Goal: Task Accomplishment & Management: Use online tool/utility

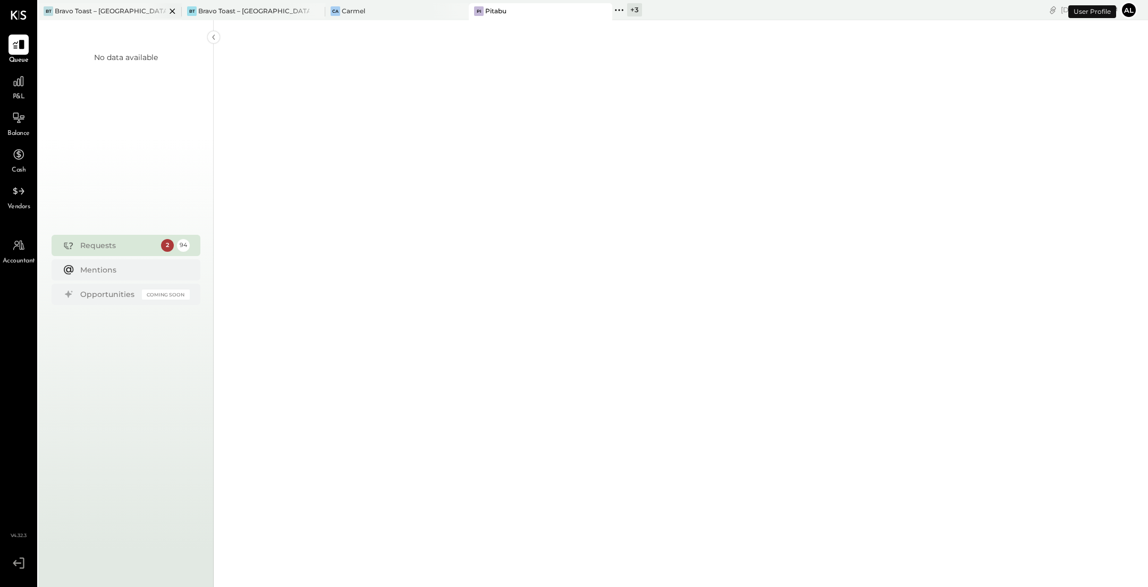
click at [130, 12] on div "Bravo Toast – [GEOGRAPHIC_DATA]" at bounding box center [110, 10] width 111 height 9
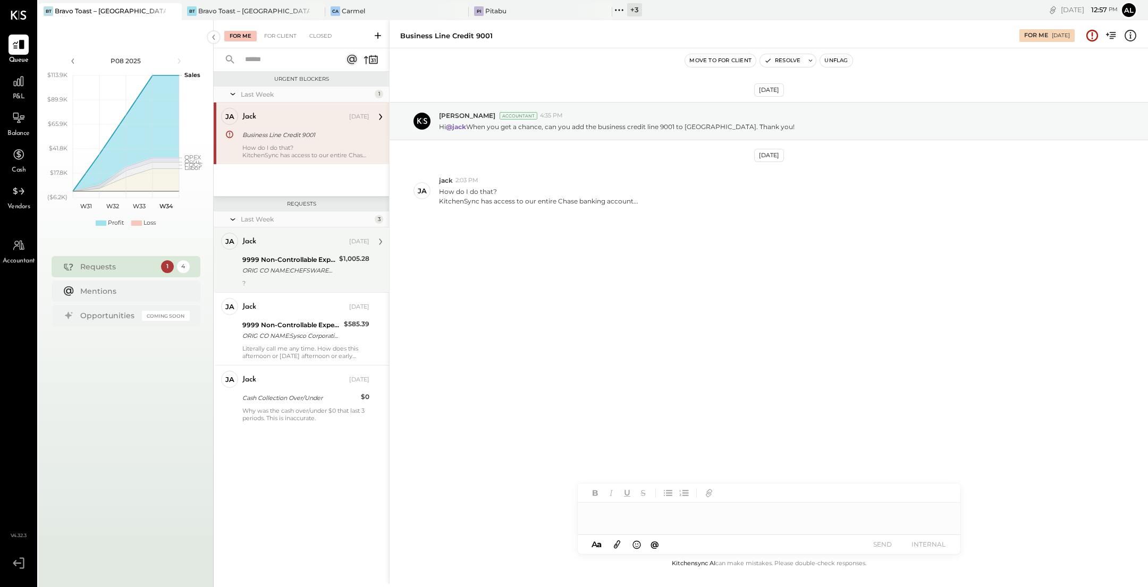
click at [333, 259] on div "9999 Non-Controllable Expenses:Other Income and Expenses:To Be Classified P&L" at bounding box center [289, 260] width 94 height 11
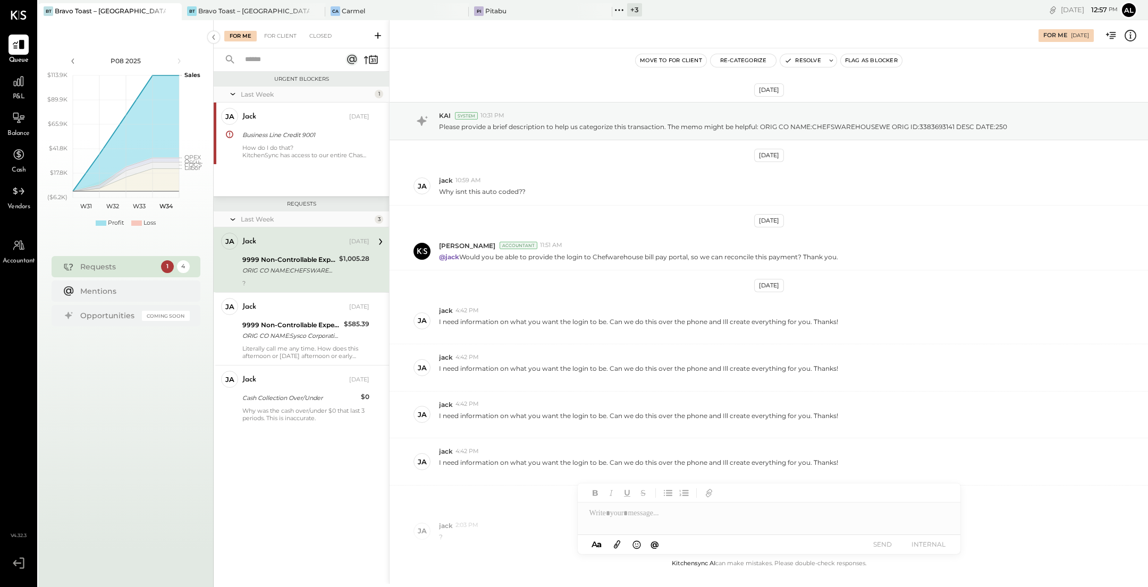
scroll to position [69, 0]
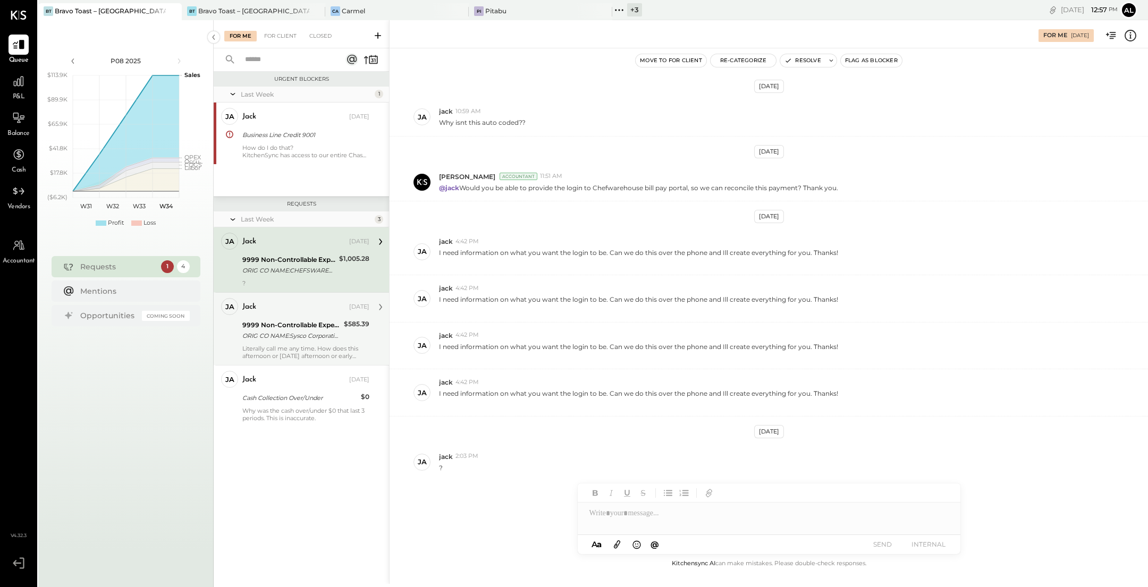
click at [294, 330] on div "9999 Non-Controllable Expenses:Other Income and Expenses:To Be Classified P&L" at bounding box center [291, 325] width 98 height 11
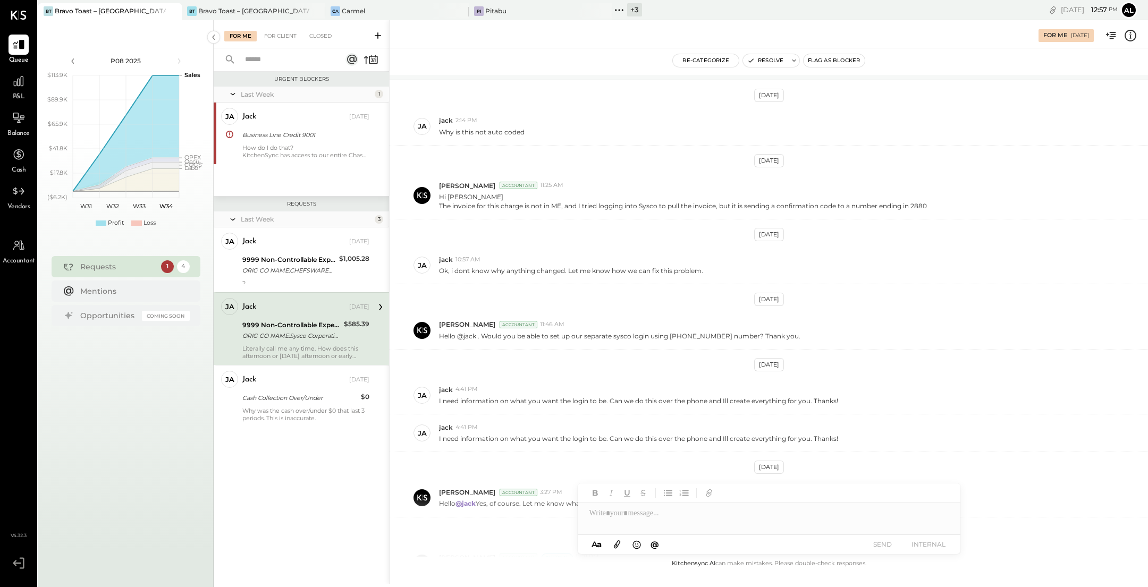
scroll to position [234, 0]
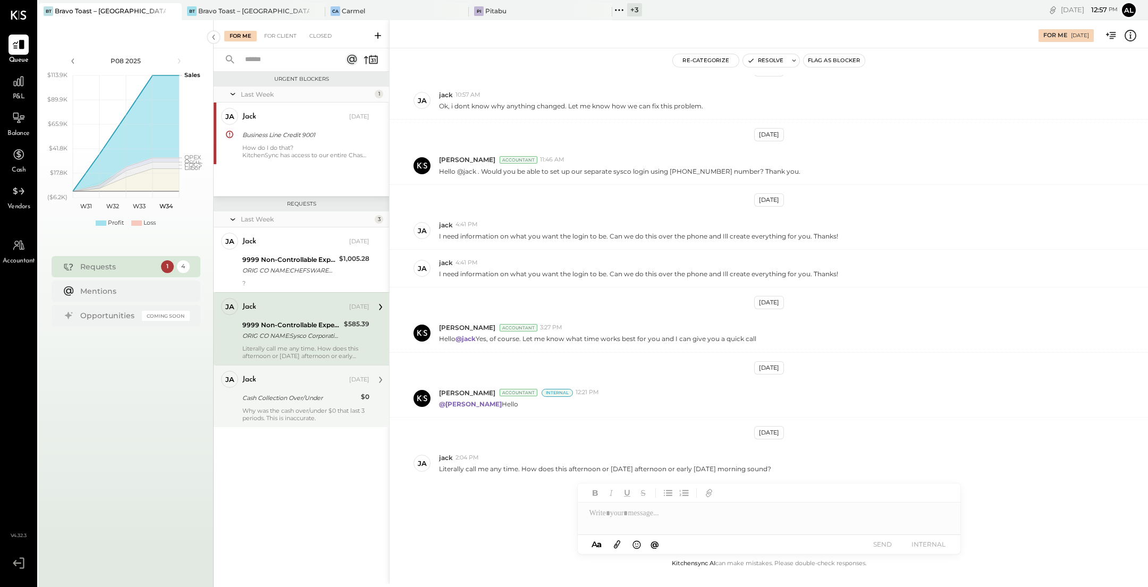
click at [275, 400] on div "Cash Collection Over/Under" at bounding box center [299, 398] width 115 height 11
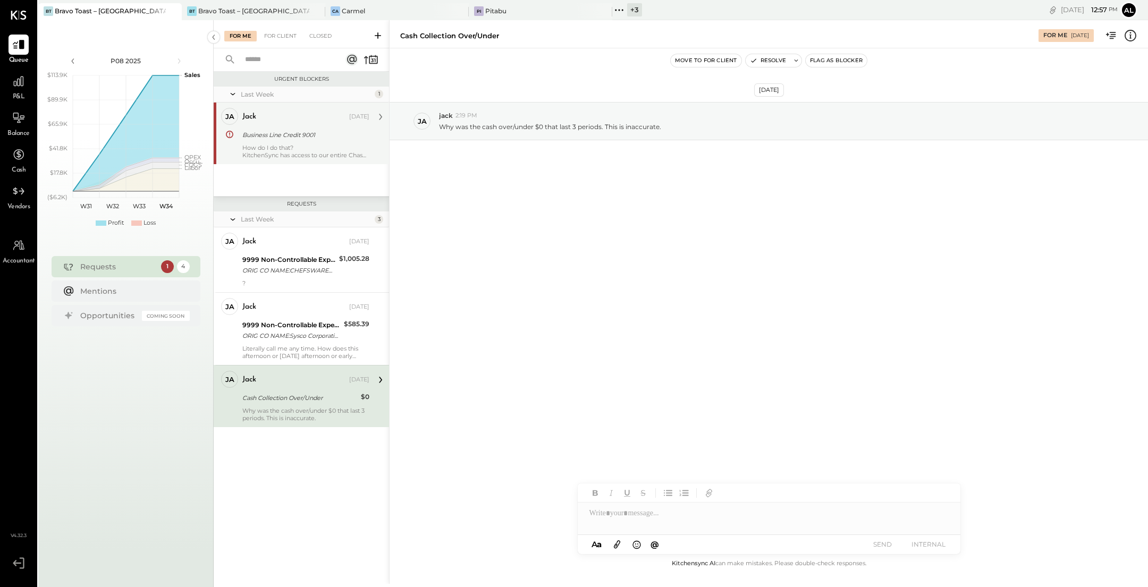
click at [289, 146] on div "How do I do that? KitchenSync has access to our entire Chase banking account..." at bounding box center [305, 151] width 127 height 15
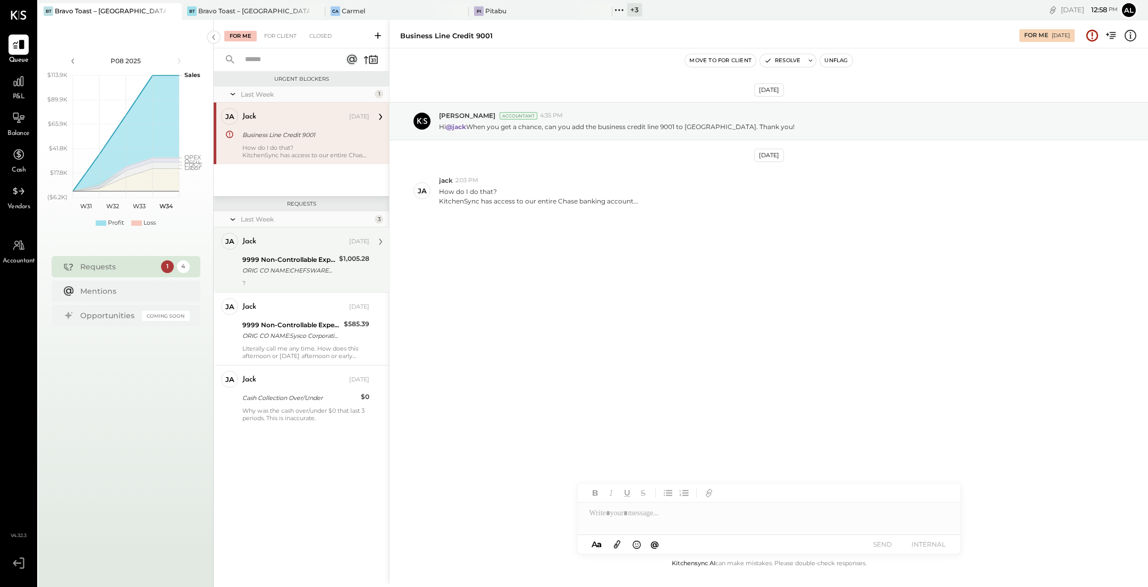
click at [299, 246] on div "jack" at bounding box center [294, 242] width 105 height 11
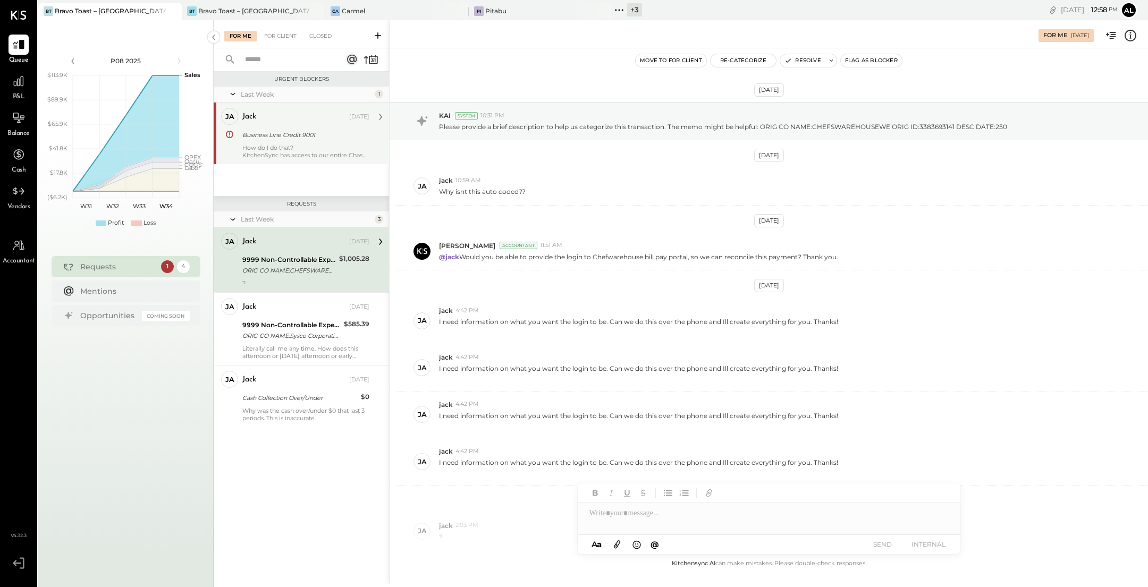
scroll to position [69, 0]
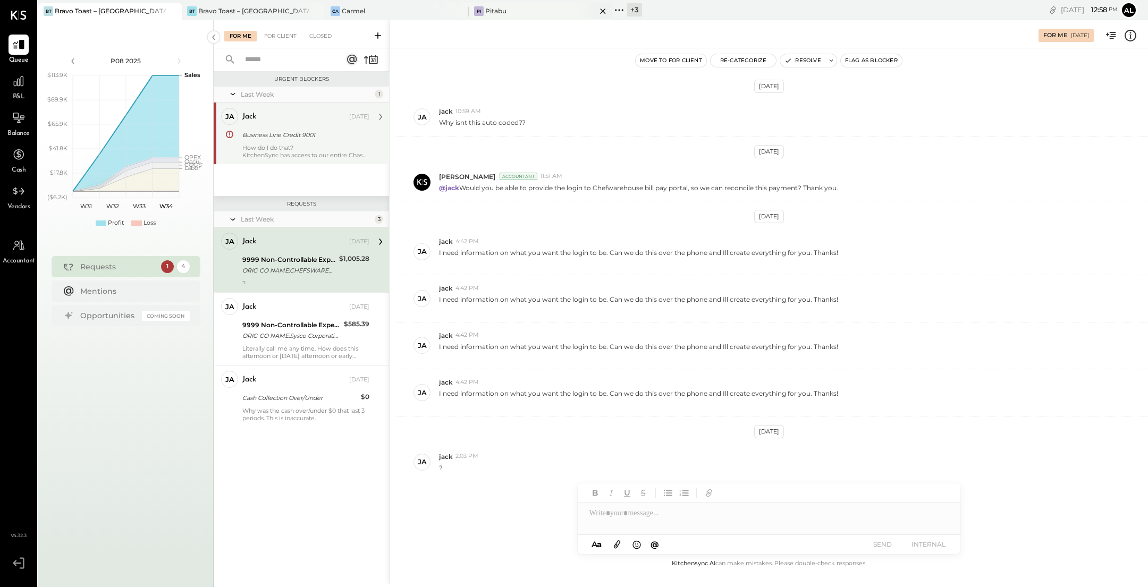
click at [549, 11] on div "Pi Pitabu" at bounding box center [533, 11] width 128 height 10
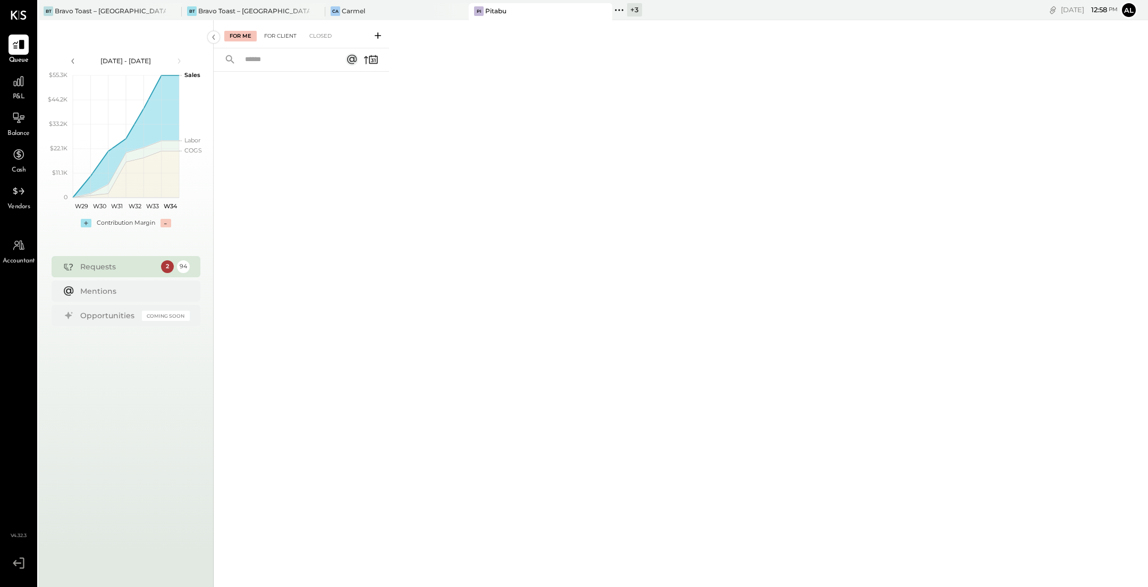
click at [280, 34] on div "For Client" at bounding box center [280, 36] width 43 height 11
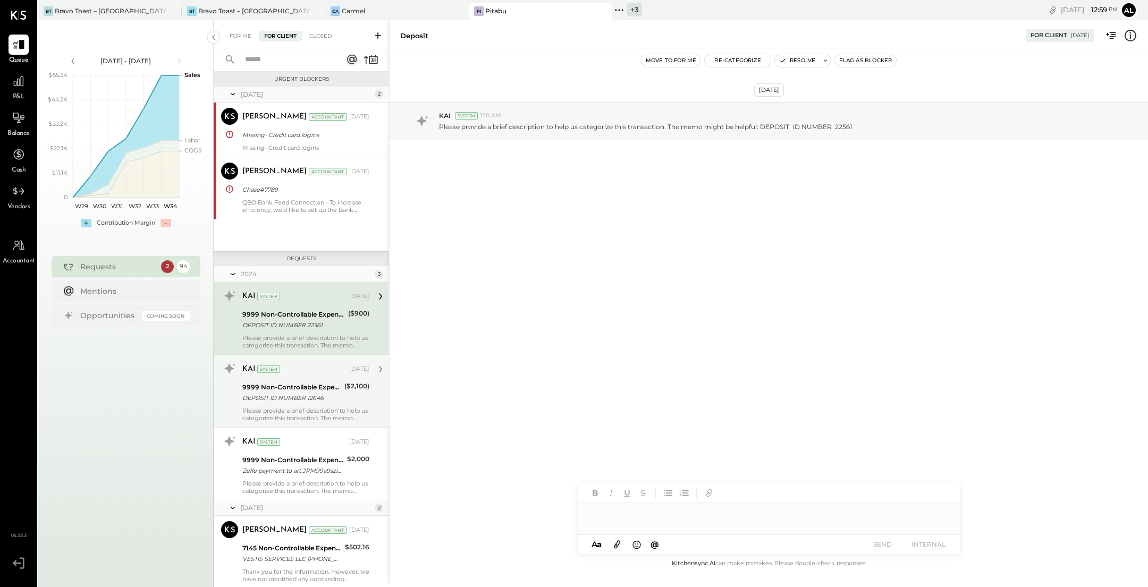
click at [298, 387] on div "9999 Non-Controllable Expenses:Other Income and Expenses:To Be Classified" at bounding box center [291, 387] width 99 height 11
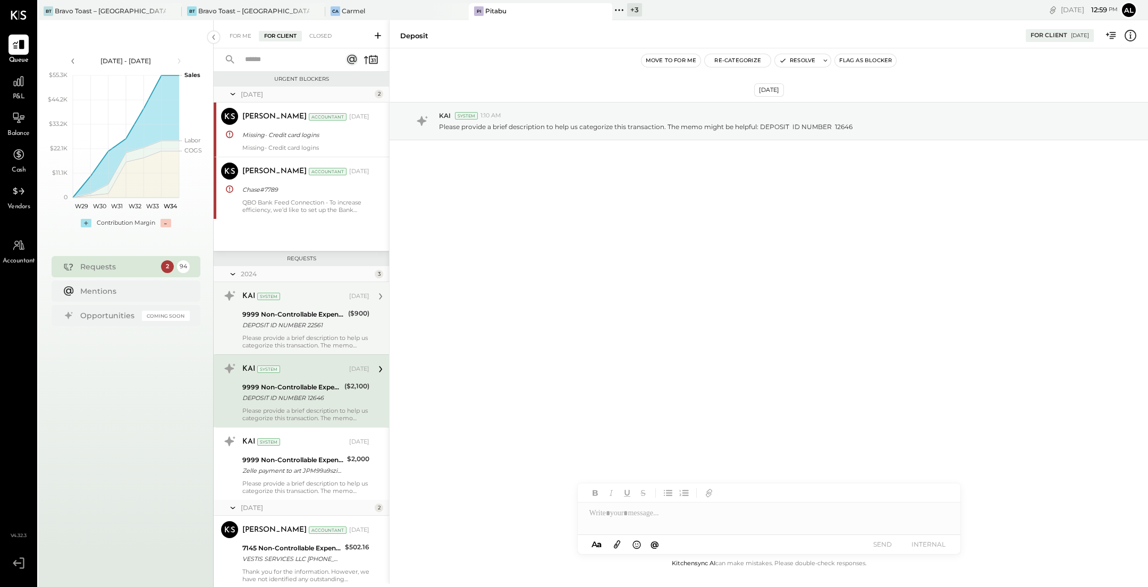
click at [300, 328] on div "DEPOSIT ID NUMBER 22561" at bounding box center [293, 325] width 103 height 11
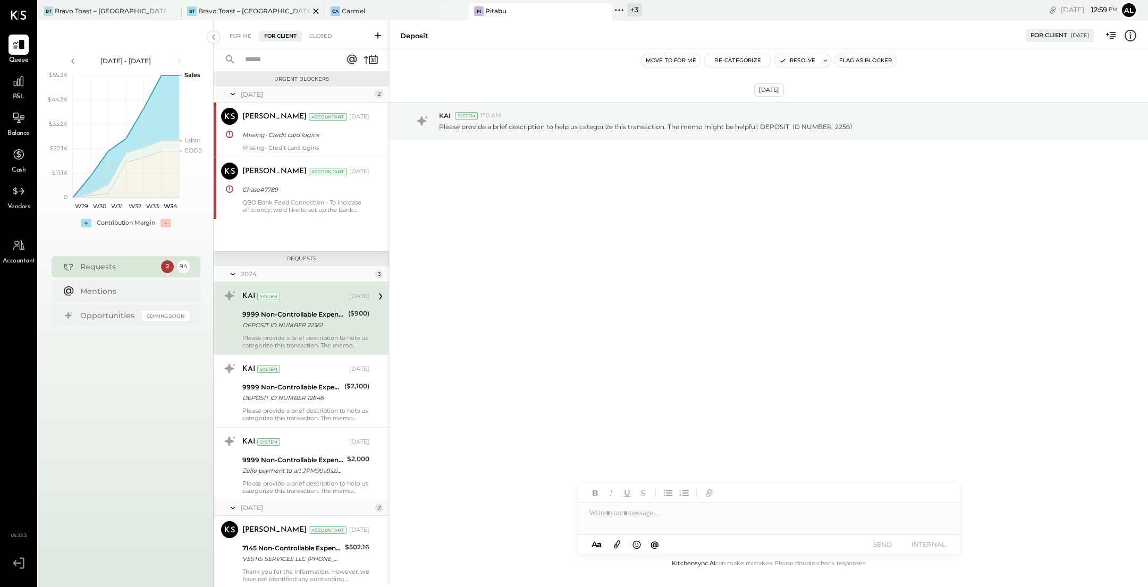
click at [245, 9] on div "Bravo Toast – [GEOGRAPHIC_DATA]" at bounding box center [253, 10] width 111 height 9
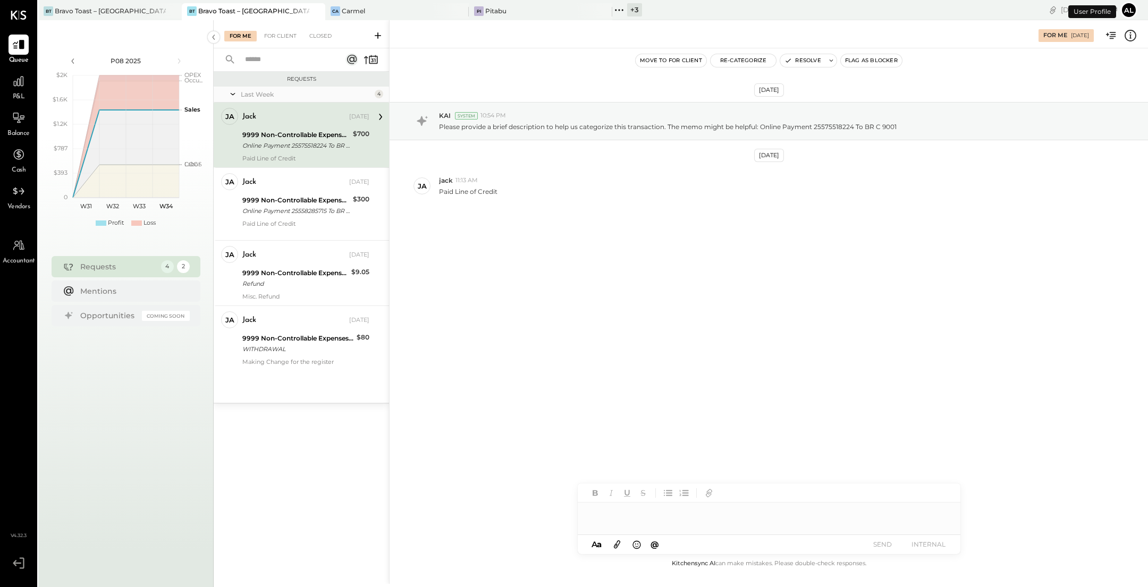
click at [309, 129] on div "9999 Non-Controllable Expenses:Other Income and Expenses:To Be Classified P&L O…" at bounding box center [295, 140] width 107 height 23
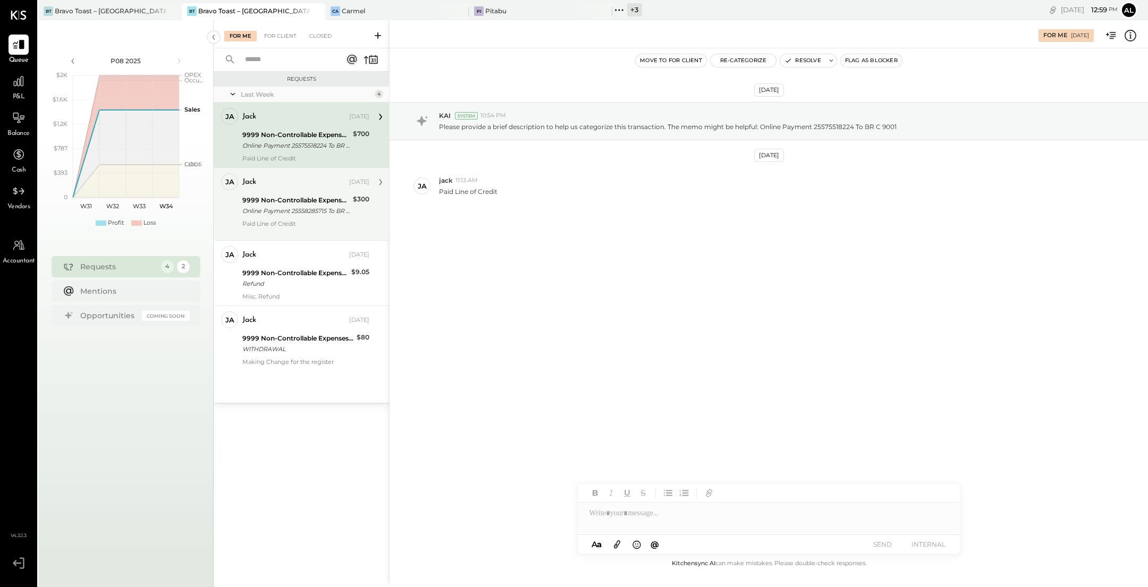
click at [318, 213] on div "Online Payment 25558285715 To BR C 9001" at bounding box center [295, 211] width 107 height 11
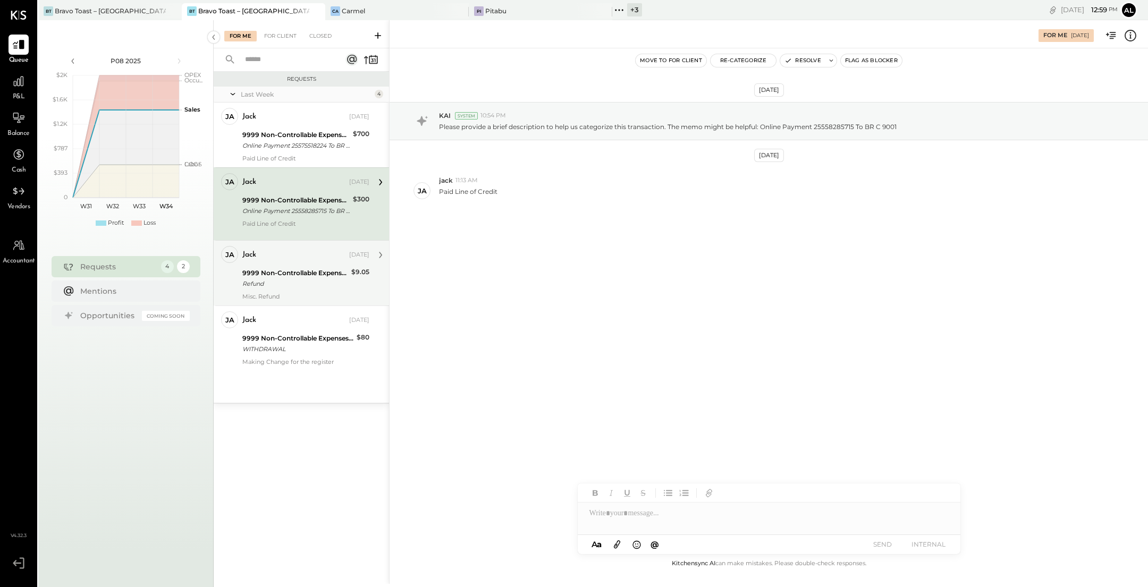
click at [283, 286] on div "Refund" at bounding box center [295, 284] width 106 height 11
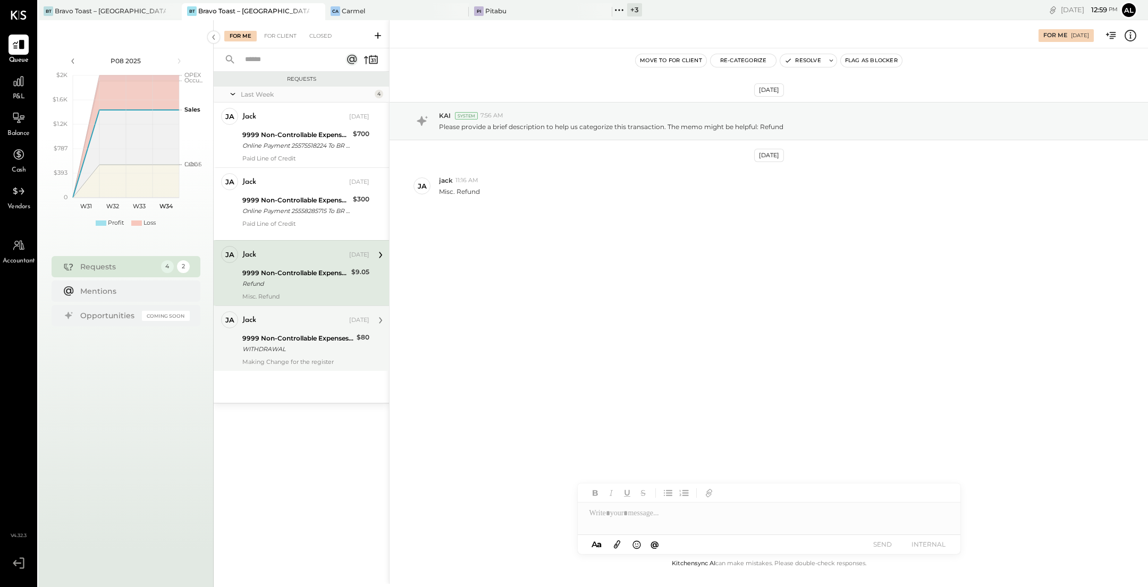
click at [292, 344] on div "WITHDRAWAL" at bounding box center [297, 349] width 111 height 11
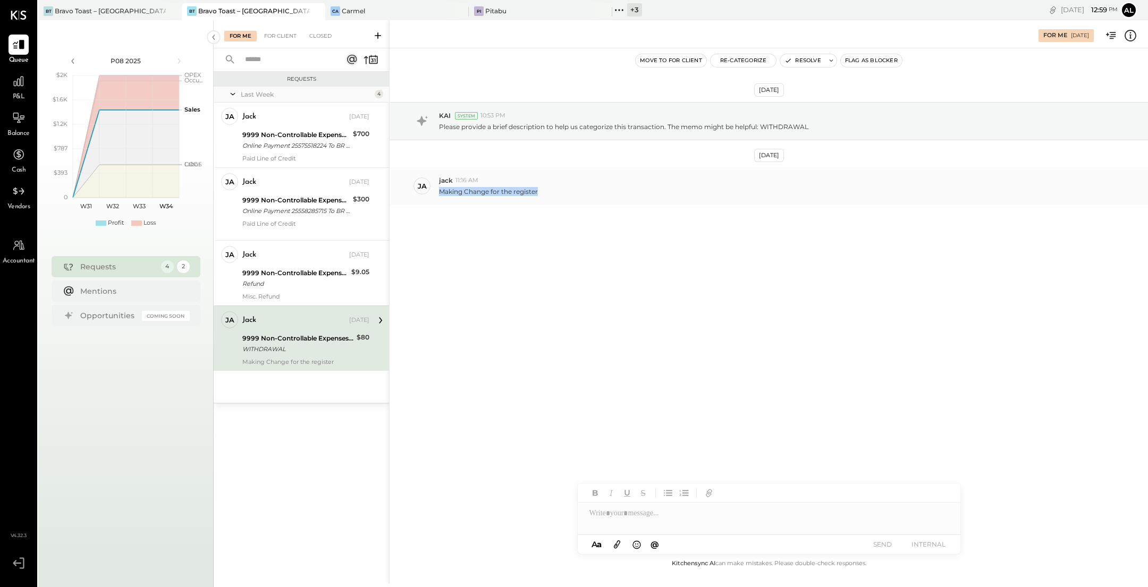
drag, startPoint x: 540, startPoint y: 190, endPoint x: 440, endPoint y: 192, distance: 99.9
click at [440, 192] on div "Making Change for the register" at bounding box center [789, 190] width 701 height 11
